Goal: Navigation & Orientation: Find specific page/section

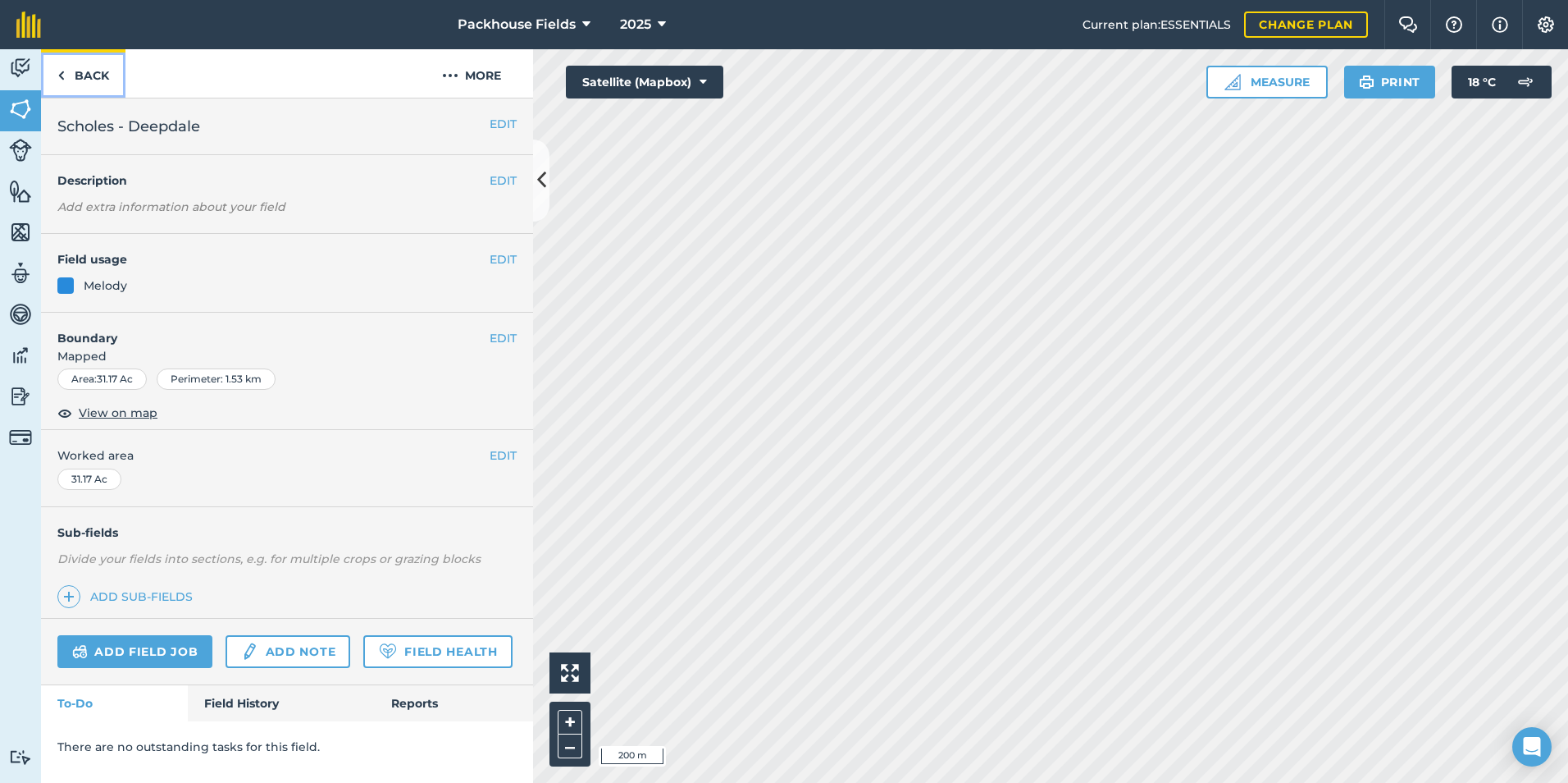
click at [100, 72] on link "Back" at bounding box center [84, 73] width 84 height 48
